Goal: Information Seeking & Learning: Learn about a topic

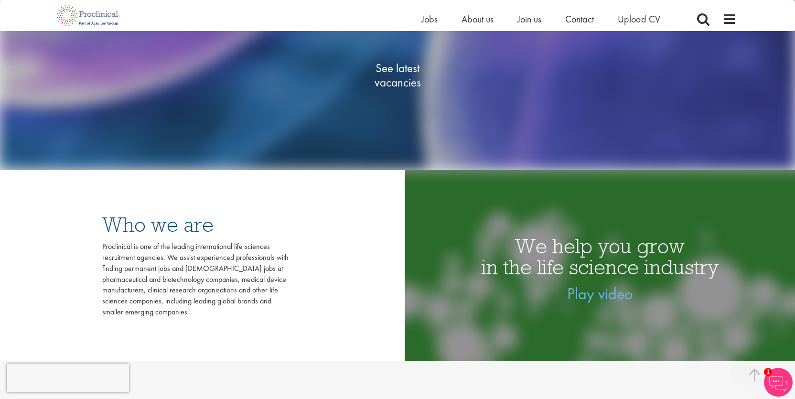
scroll to position [253, 0]
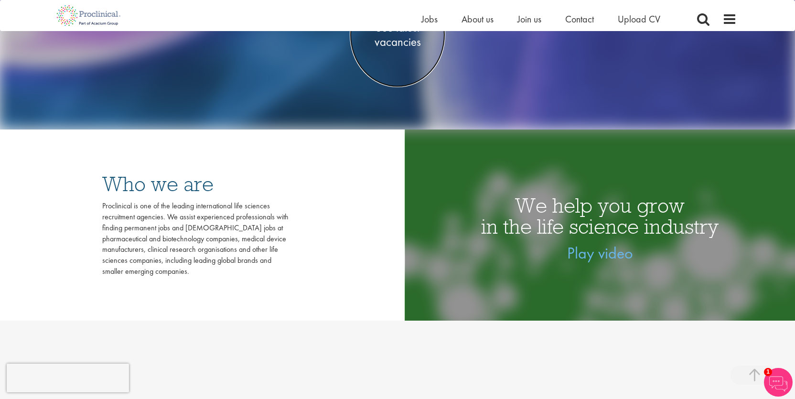
click at [395, 45] on span "See latest vacancies" at bounding box center [398, 35] width 96 height 29
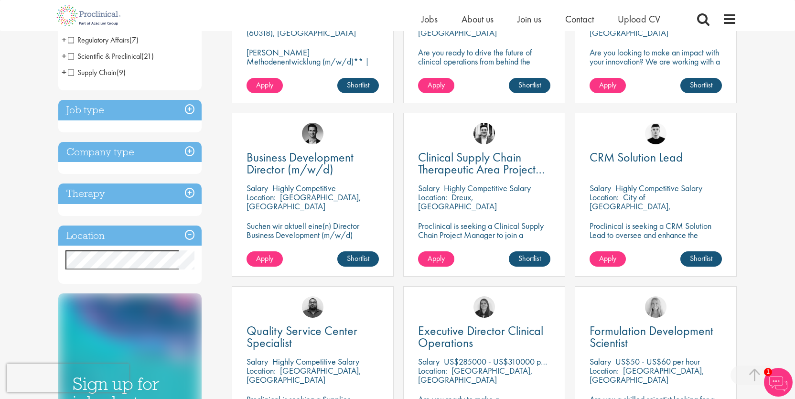
scroll to position [275, 0]
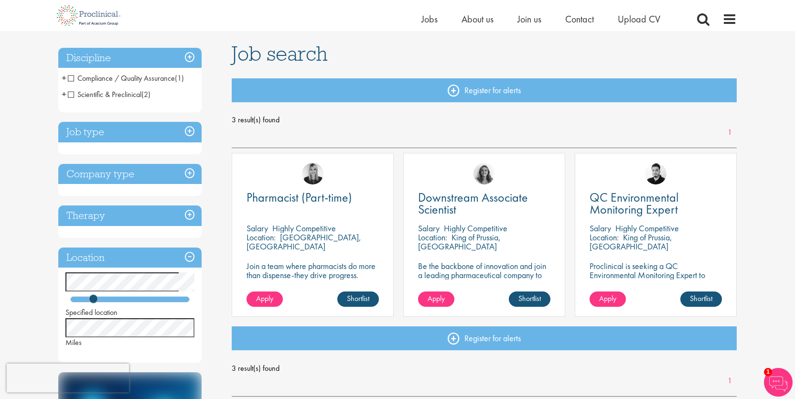
scroll to position [60, 0]
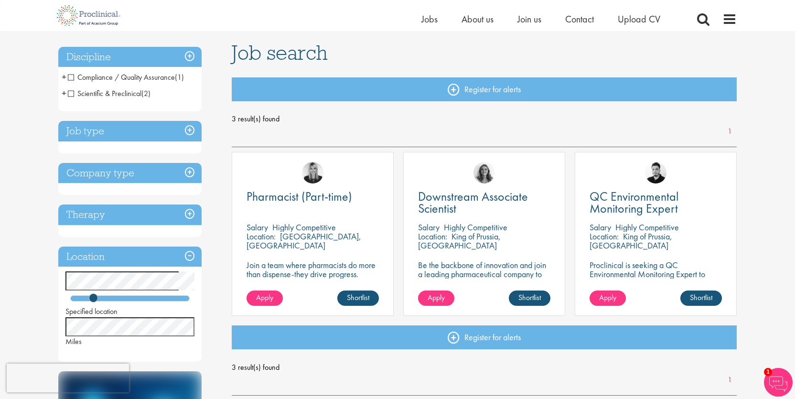
click at [332, 252] on div "Pharmacist (Part-time) Salary Highly Competitive Location: Boothwyn, USA Join a…" at bounding box center [313, 234] width 162 height 164
click at [292, 197] on span "Pharmacist (Part-time)" at bounding box center [300, 196] width 106 height 16
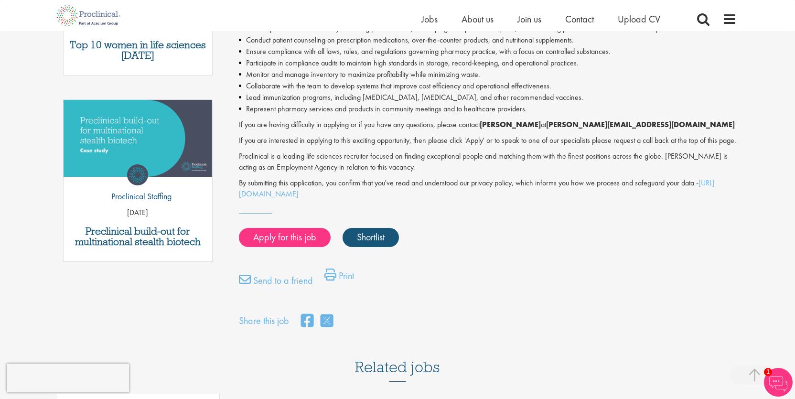
scroll to position [433, 0]
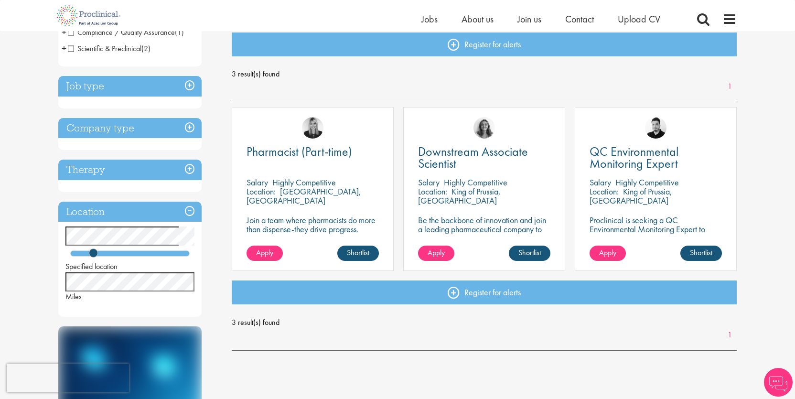
scroll to position [123, 0]
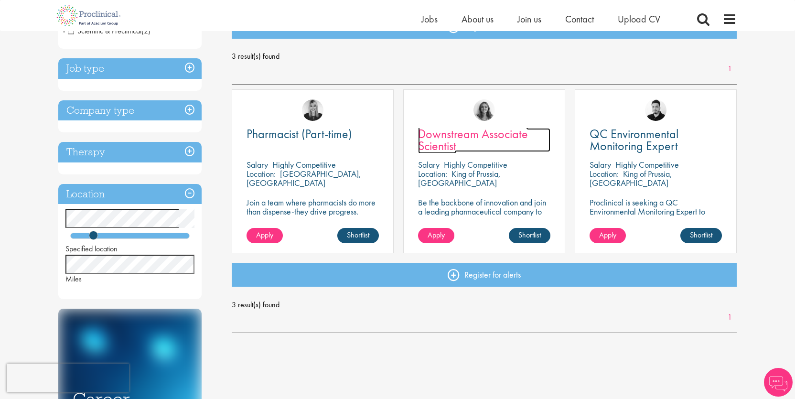
click at [439, 143] on span "Downstream Associate Scientist" at bounding box center [473, 140] width 110 height 28
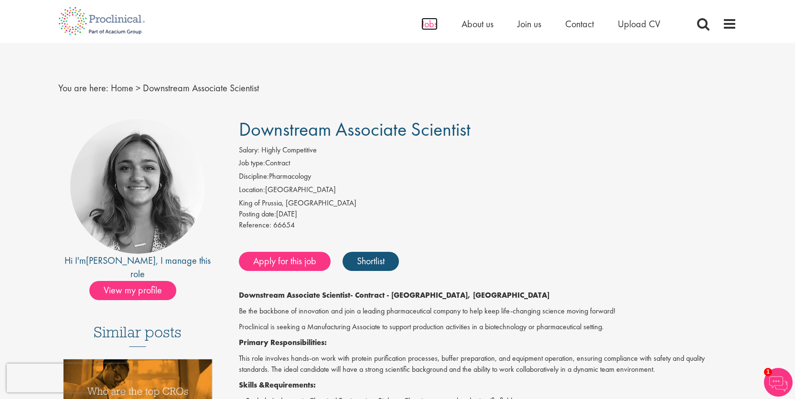
click at [423, 27] on span "Jobs" at bounding box center [430, 24] width 16 height 12
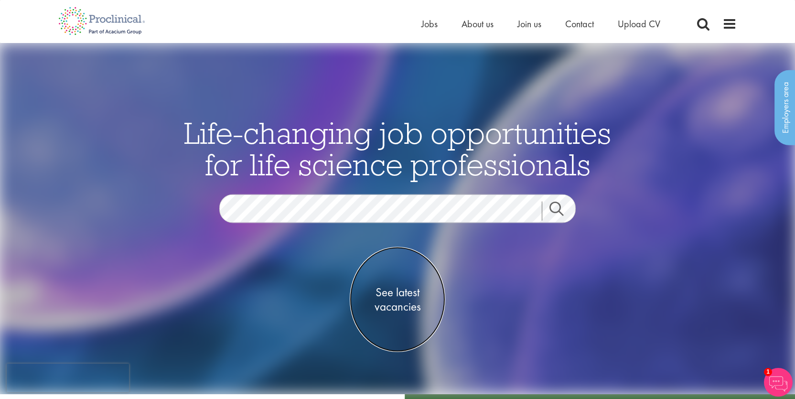
click at [405, 309] on span "See latest vacancies" at bounding box center [398, 299] width 96 height 29
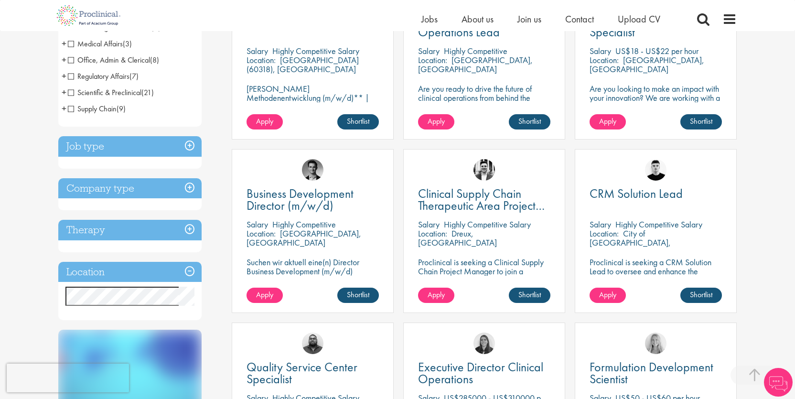
scroll to position [238, 0]
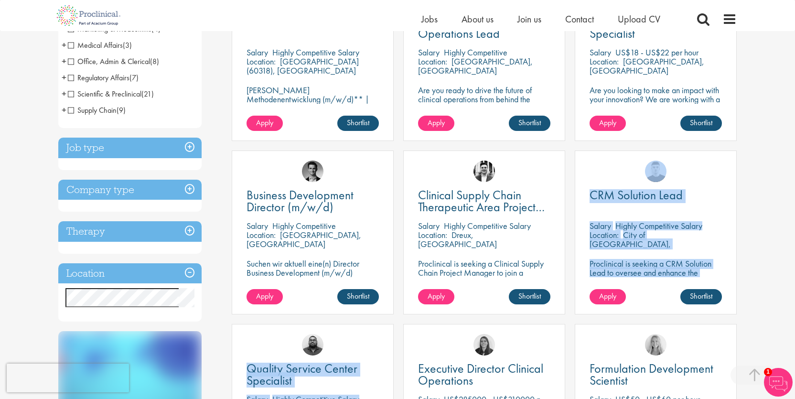
drag, startPoint x: 410, startPoint y: 314, endPoint x: 350, endPoint y: 331, distance: 62.2
click at [350, 331] on div "Head of Method Dev. Salary Highly Competitive Salary Location: Frankfurt am Mai…" at bounding box center [484, 324] width 515 height 694
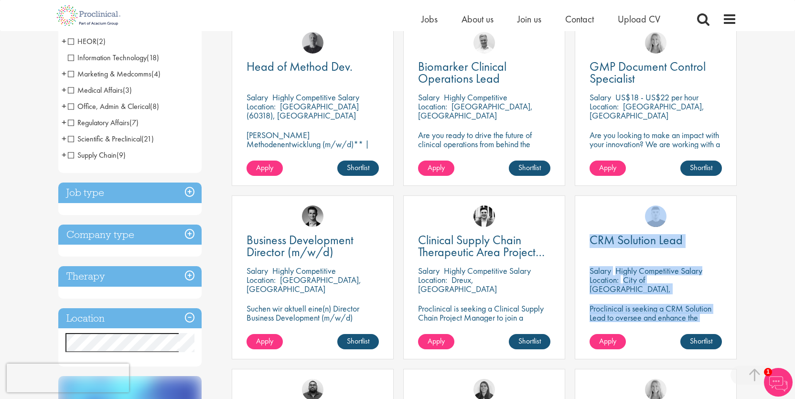
scroll to position [228, 0]
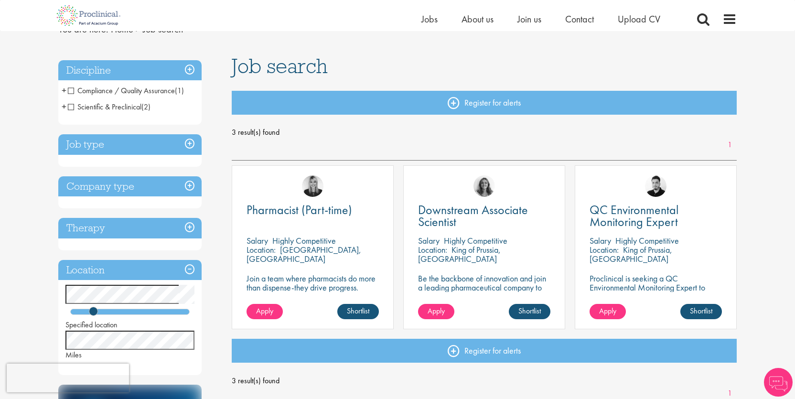
scroll to position [46, 0]
